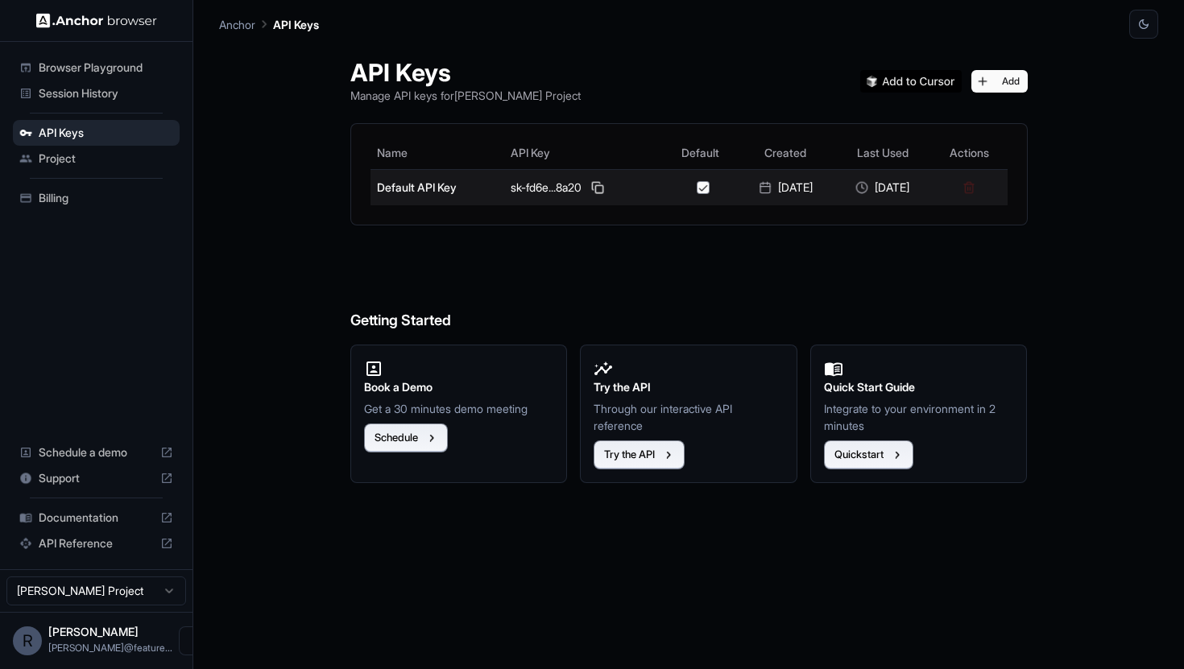
click at [984, 189] on td at bounding box center [969, 187] width 76 height 36
click at [987, 186] on td at bounding box center [969, 187] width 76 height 36
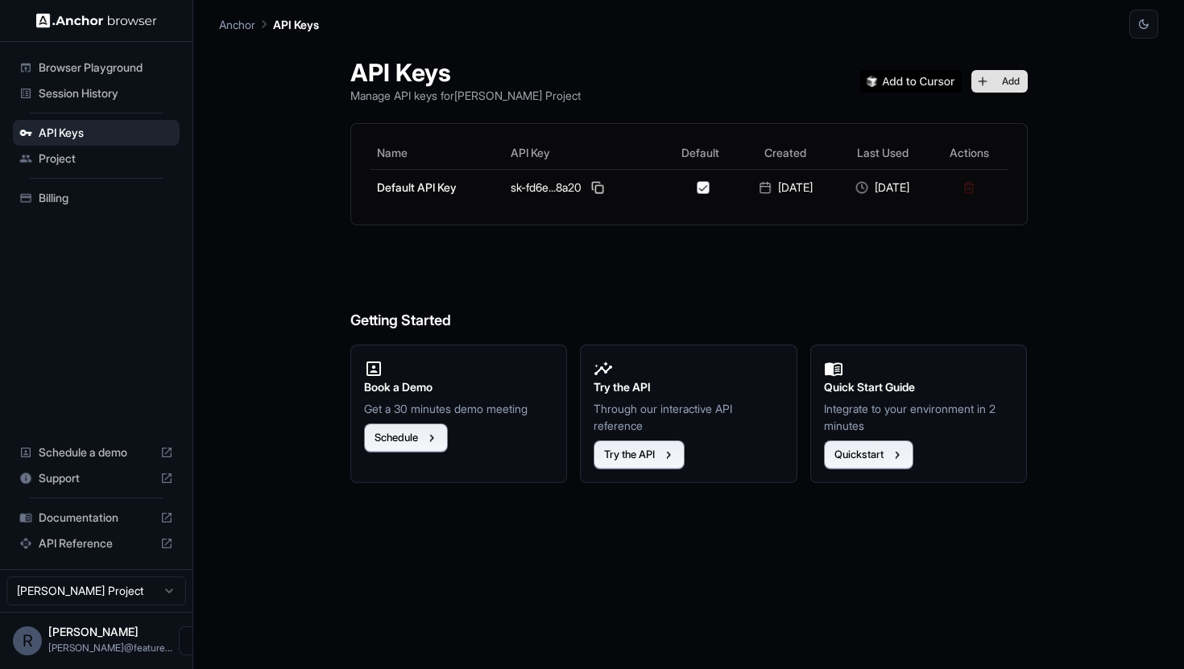
click at [997, 75] on button "Add" at bounding box center [1000, 81] width 56 height 23
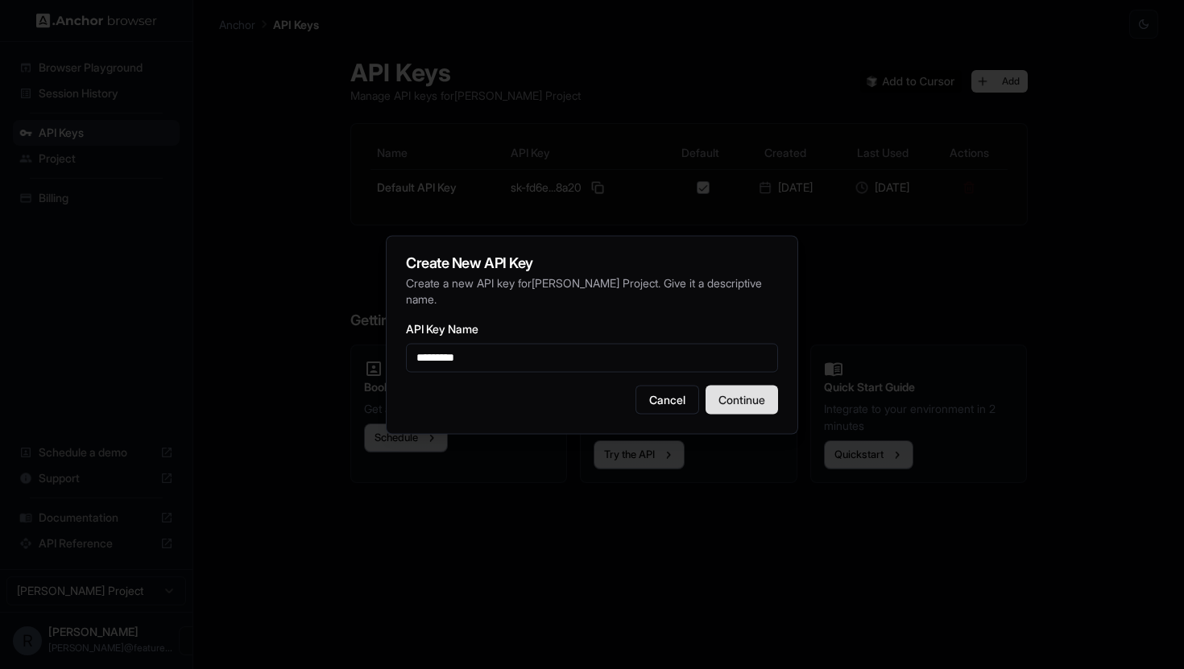
type input "*********"
click at [759, 400] on button "Continue" at bounding box center [742, 399] width 73 height 29
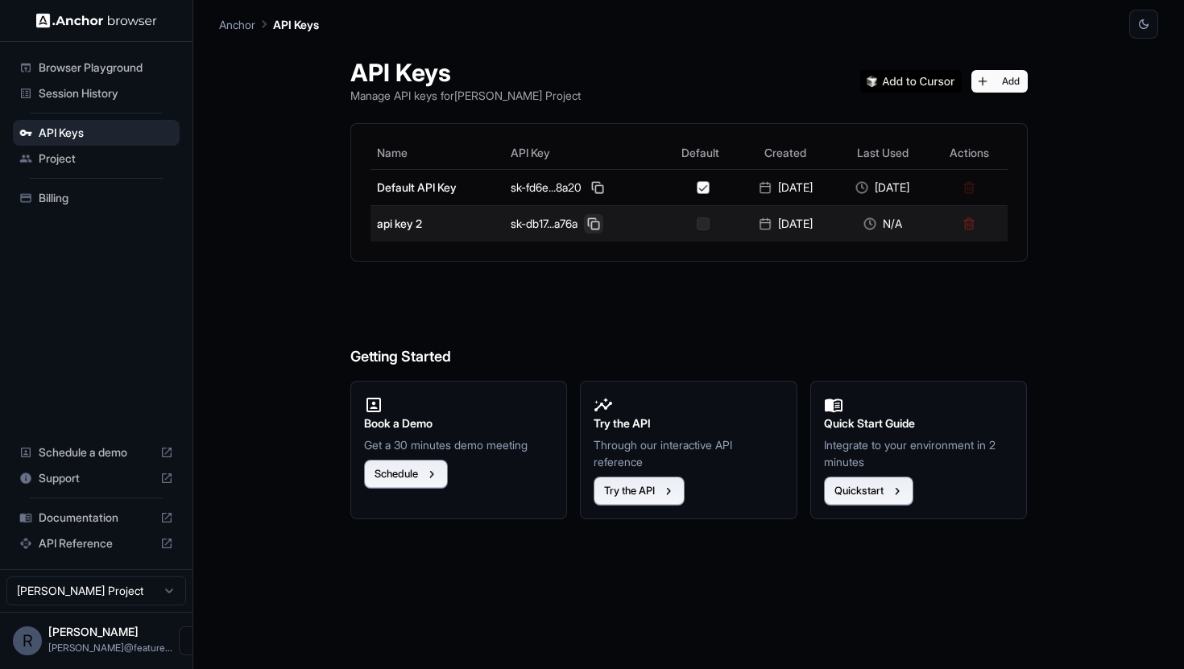
click at [584, 223] on button at bounding box center [593, 223] width 19 height 19
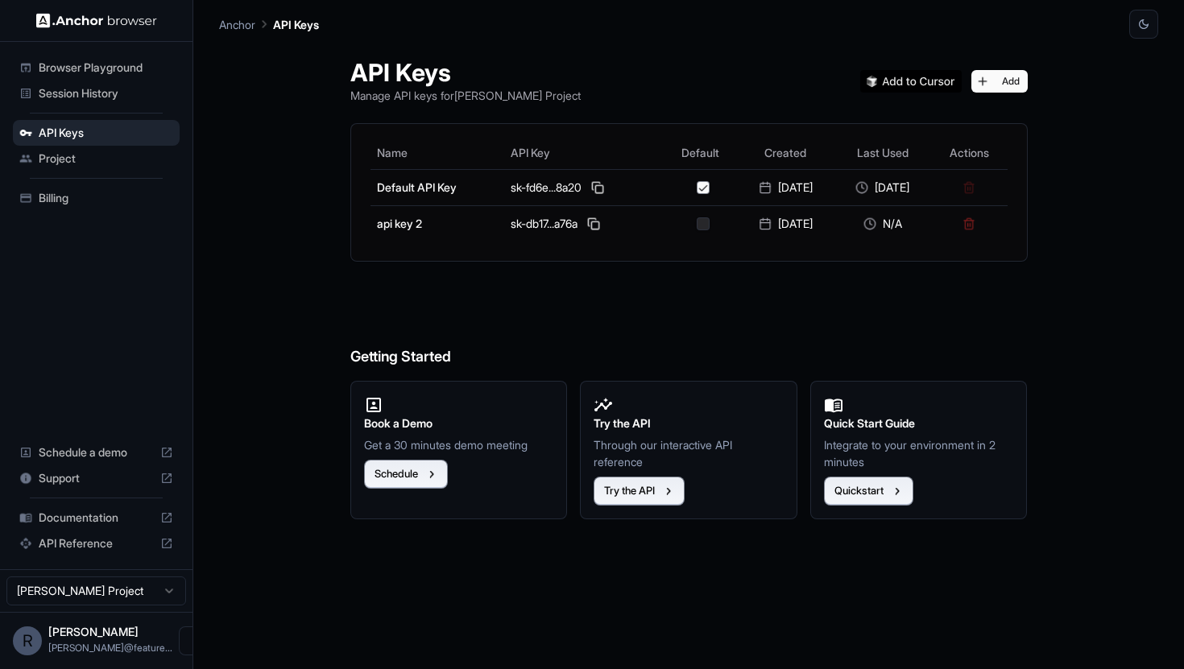
click at [759, 310] on h6 "Getting Started" at bounding box center [689, 325] width 678 height 88
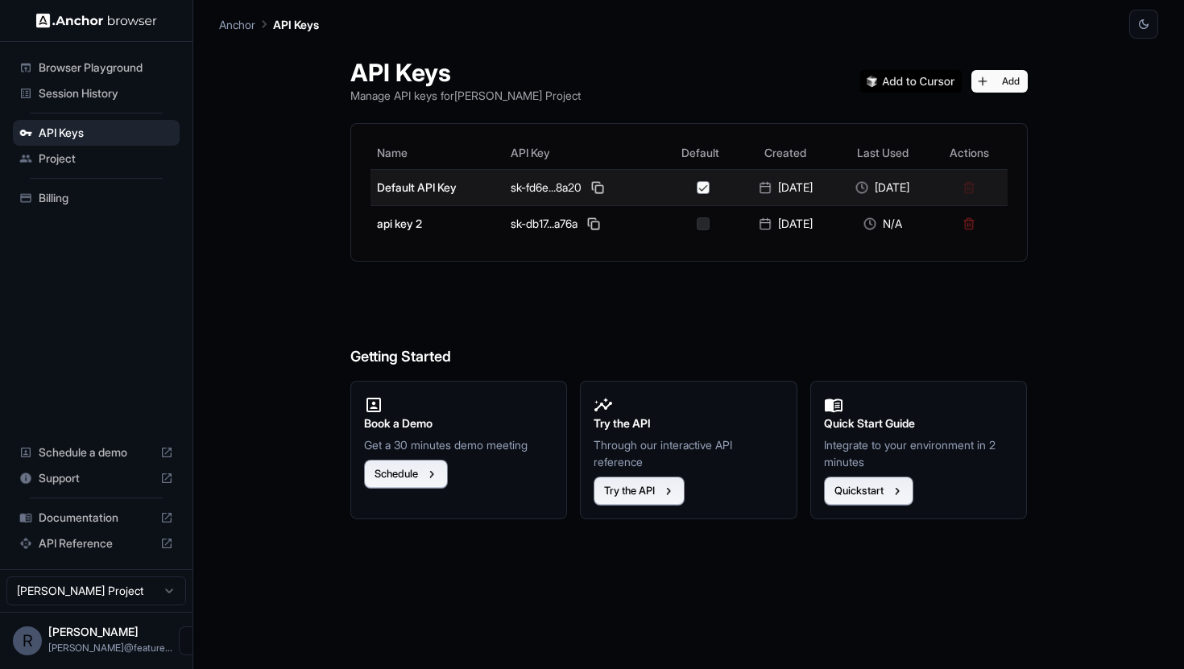
click at [697, 188] on button "button" at bounding box center [703, 187] width 13 height 13
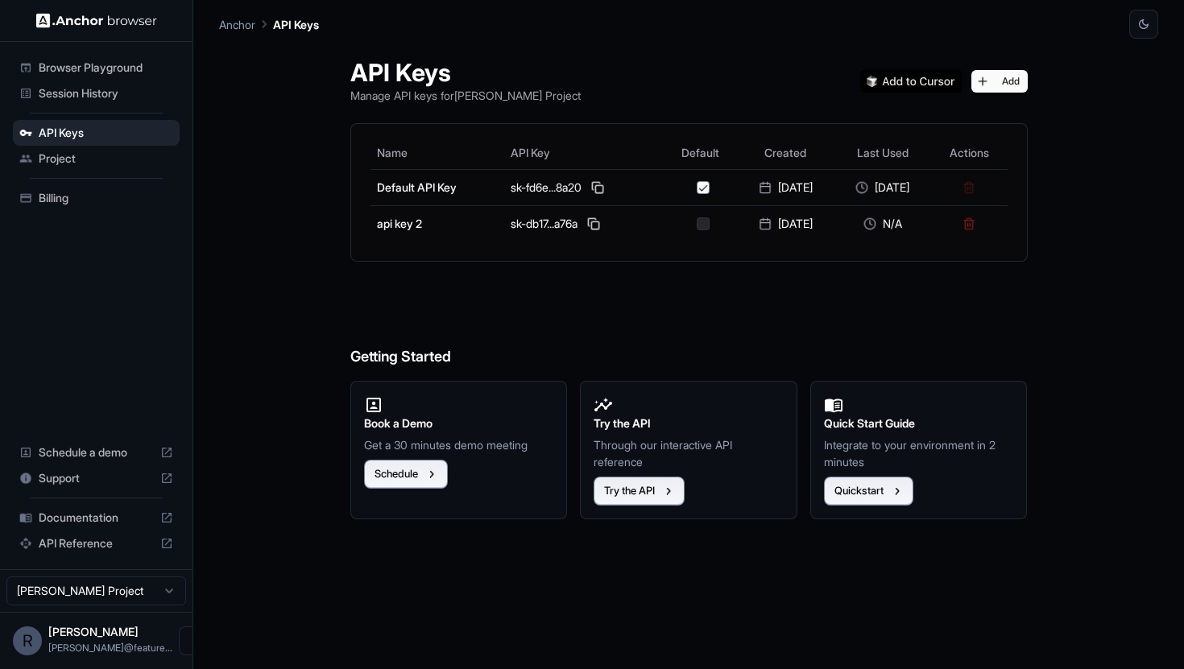
click at [90, 193] on span "Billing" at bounding box center [106, 198] width 135 height 16
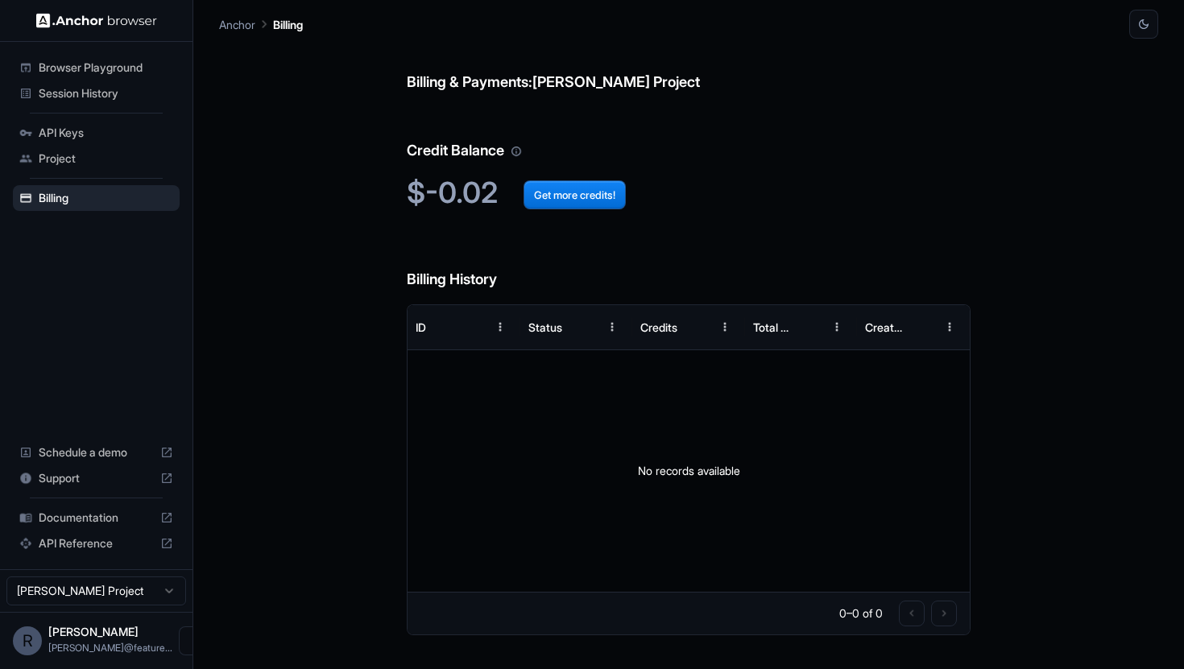
click at [119, 647] on span "[PERSON_NAME]@feature..." at bounding box center [110, 648] width 124 height 12
click at [179, 640] on button "Open menu" at bounding box center [193, 641] width 29 height 29
click at [139, 633] on div at bounding box center [135, 641] width 64 height 16
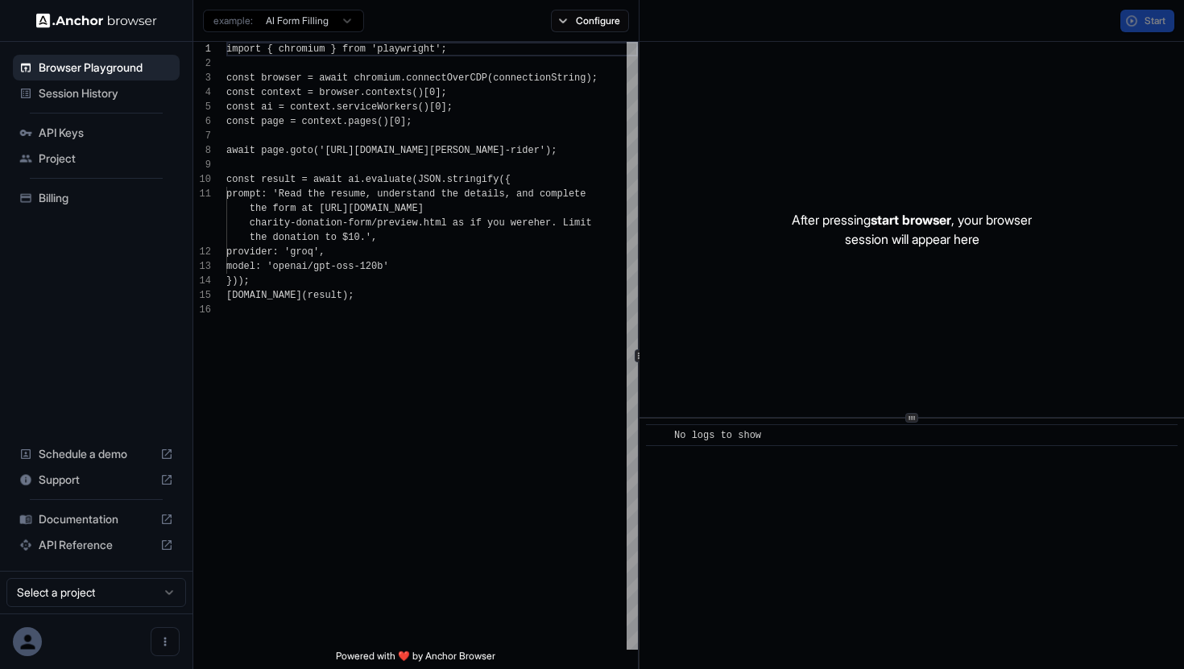
scroll to position [145, 0]
